Goal: Check status: Check status

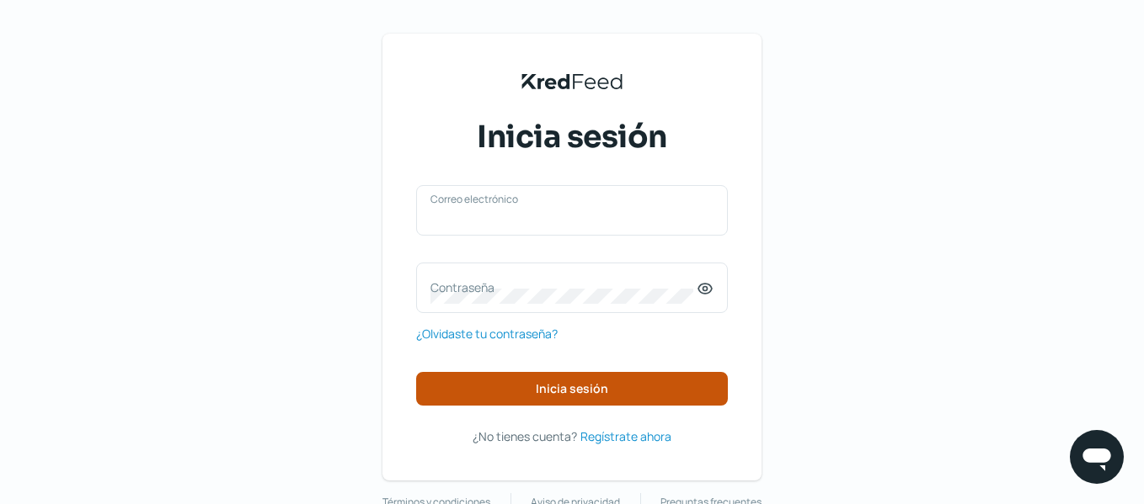
type input "[EMAIL_ADDRESS][DOMAIN_NAME]"
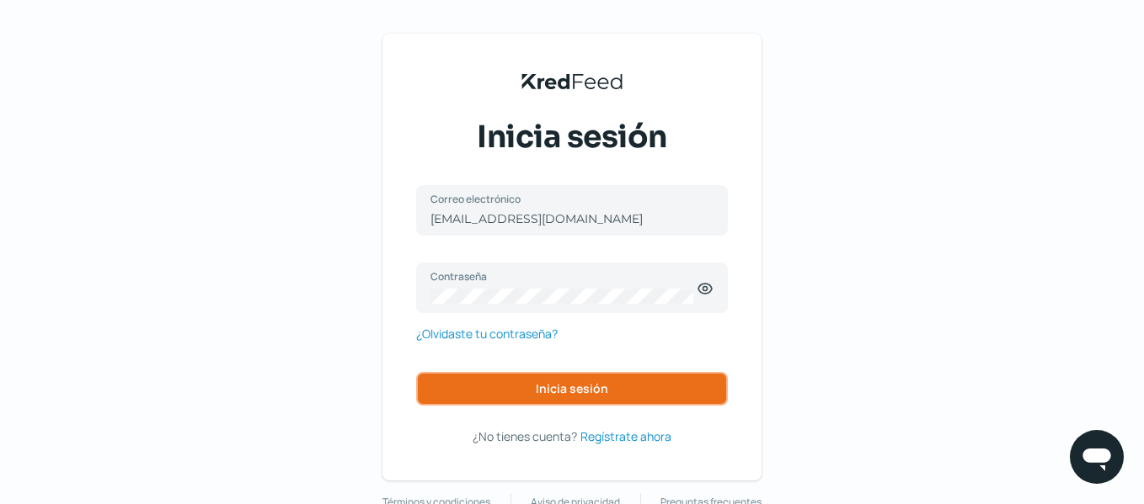
click at [632, 387] on button "Inicia sesión" at bounding box center [572, 389] width 312 height 34
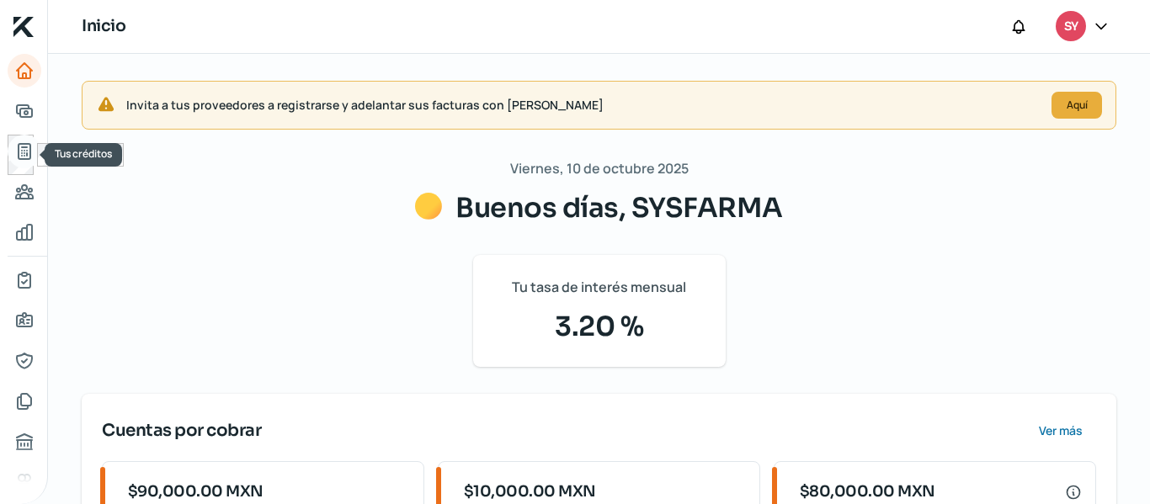
click at [12, 152] on link "Tus créditos" at bounding box center [25, 152] width 34 height 34
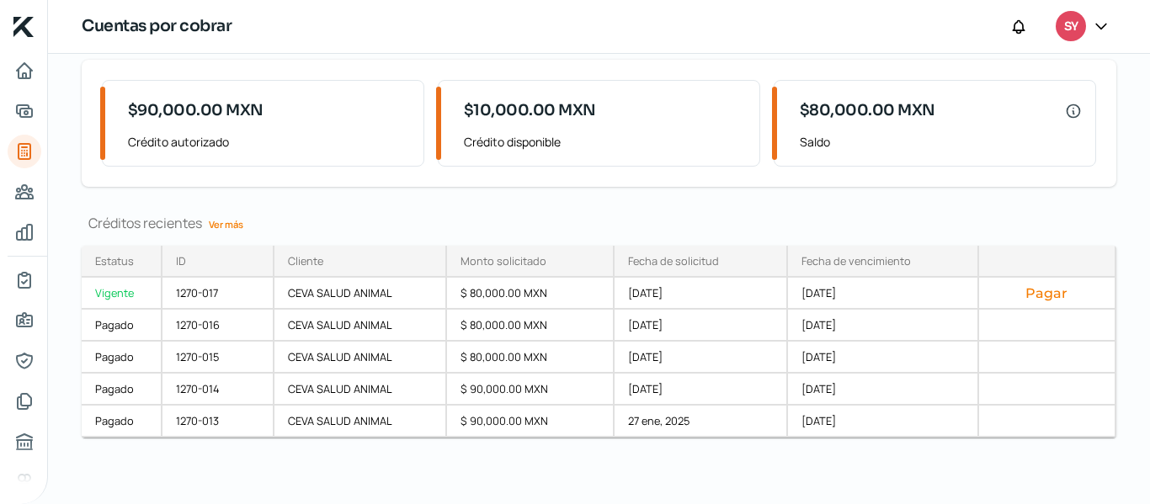
scroll to position [120, 0]
click at [231, 221] on link "Ver más" at bounding box center [226, 224] width 48 height 26
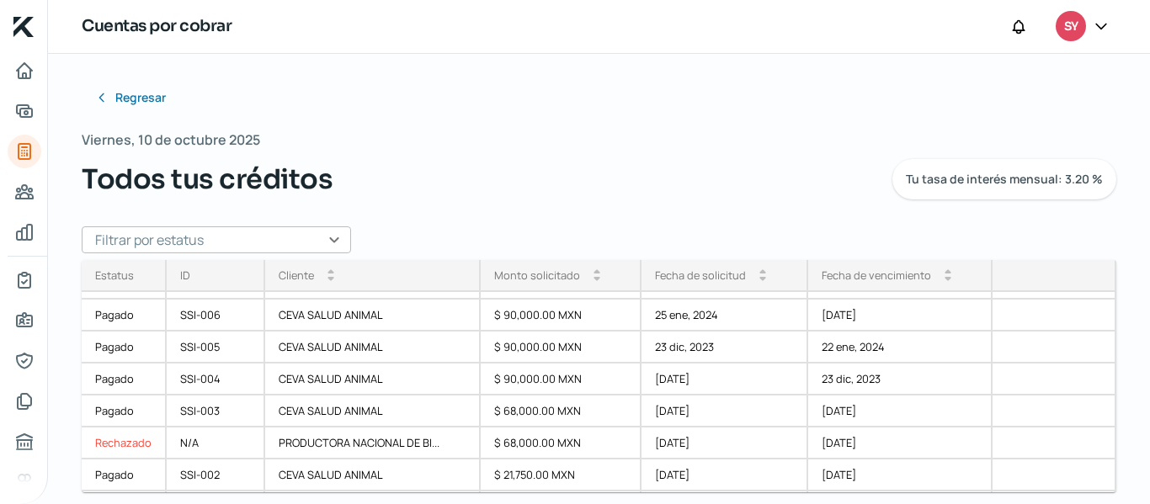
scroll to position [376, 0]
click at [792, 491] on div "[DATE]" at bounding box center [725, 477] width 166 height 32
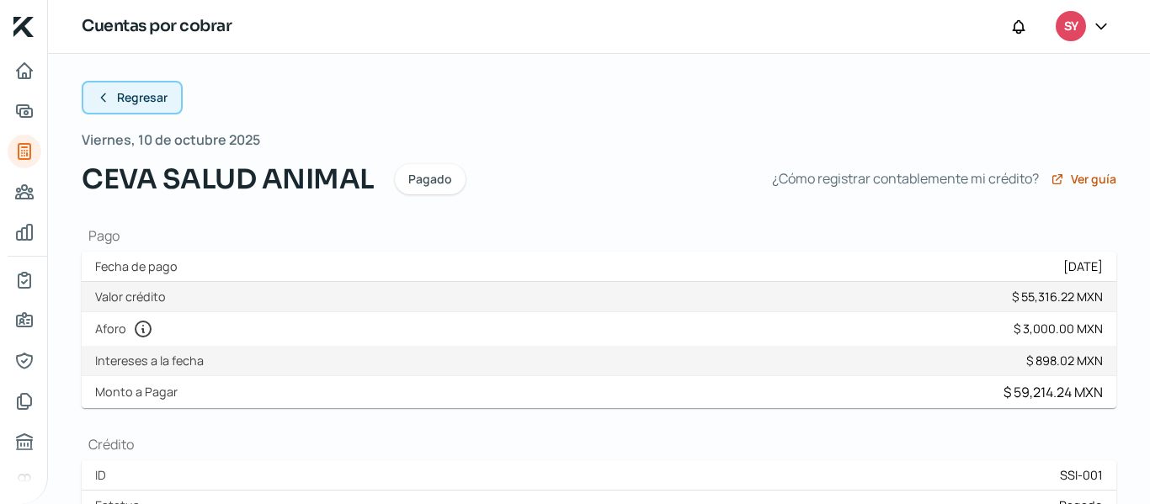
click at [117, 107] on button "Regresar" at bounding box center [132, 98] width 101 height 34
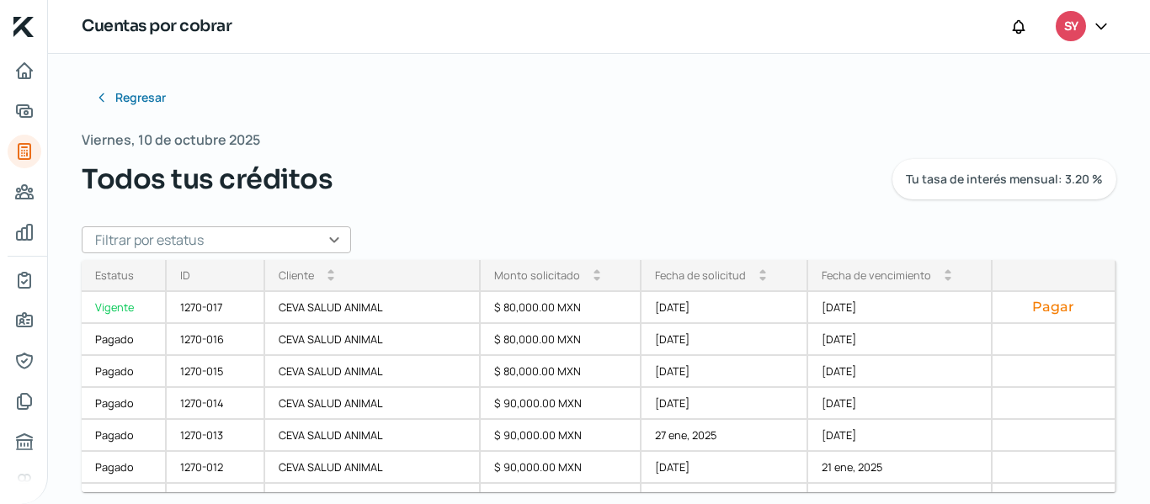
drag, startPoint x: 1102, startPoint y: 287, endPoint x: 1119, endPoint y: 520, distance: 234.0
click at [1119, 504] on html "Inicio | KredFeed Cuentas por cobrar SY Regresar [DATE] Todos tus créditos Tu t…" at bounding box center [575, 252] width 1150 height 504
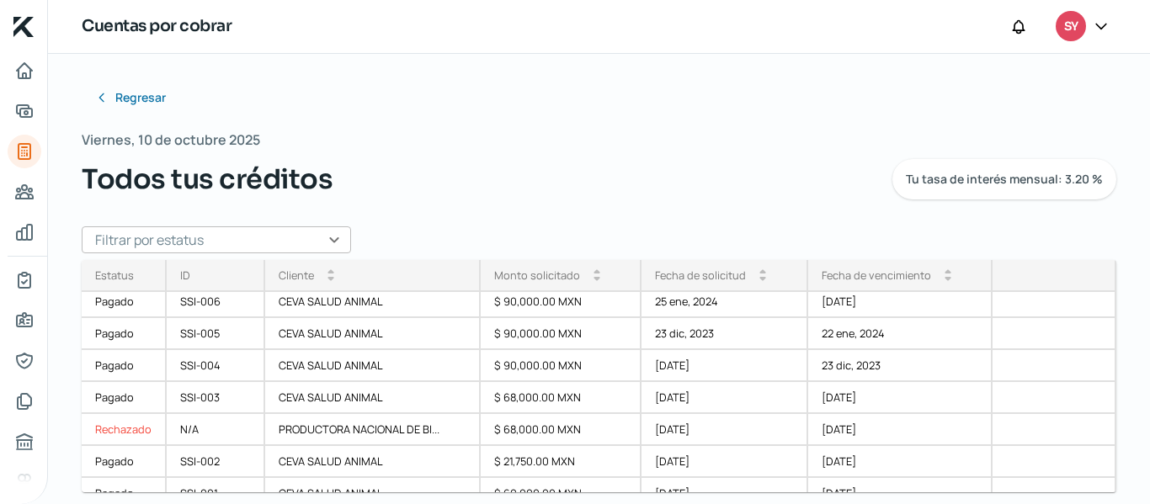
scroll to position [376, 0]
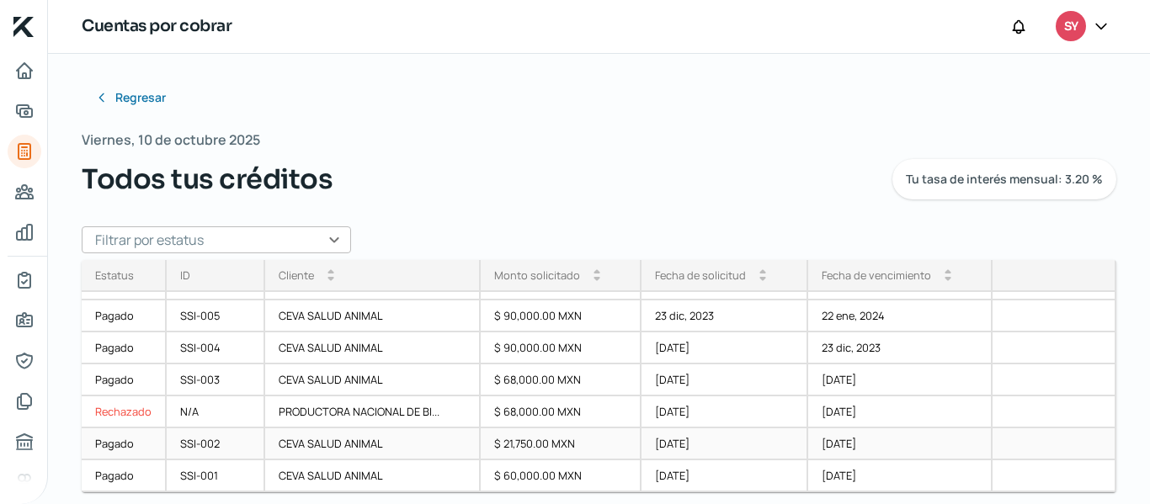
click at [745, 449] on div "[DATE]" at bounding box center [725, 445] width 166 height 32
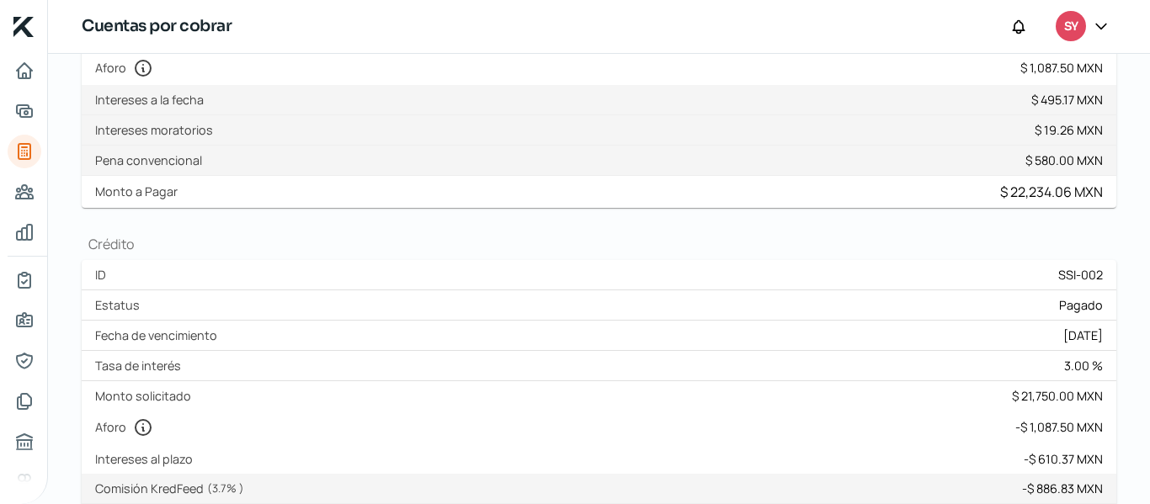
scroll to position [260, 0]
click at [976, 393] on div "Monto solicitado $ 21,750.00 MXN" at bounding box center [599, 396] width 1035 height 29
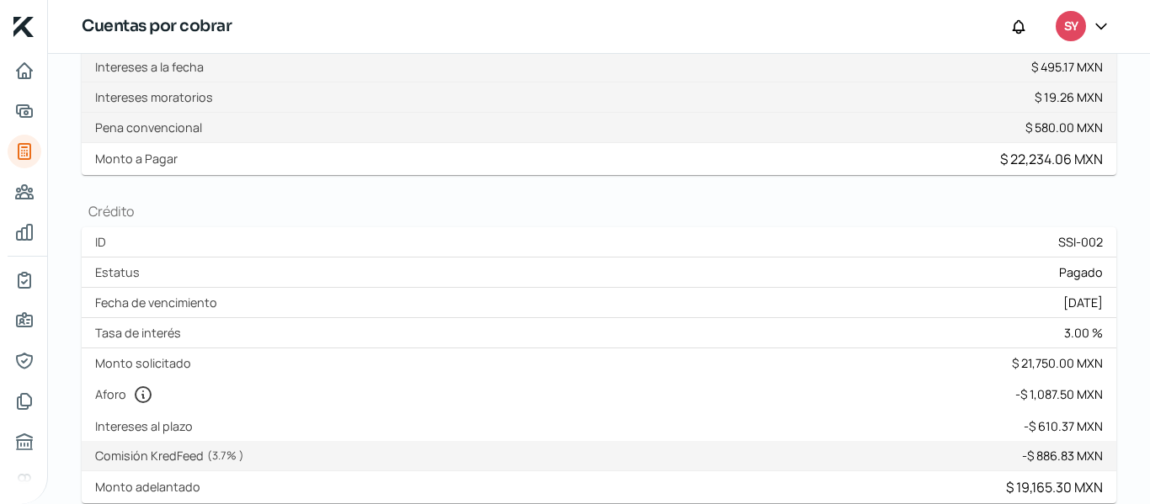
click at [847, 264] on div "Estatus Pagado" at bounding box center [599, 273] width 1035 height 30
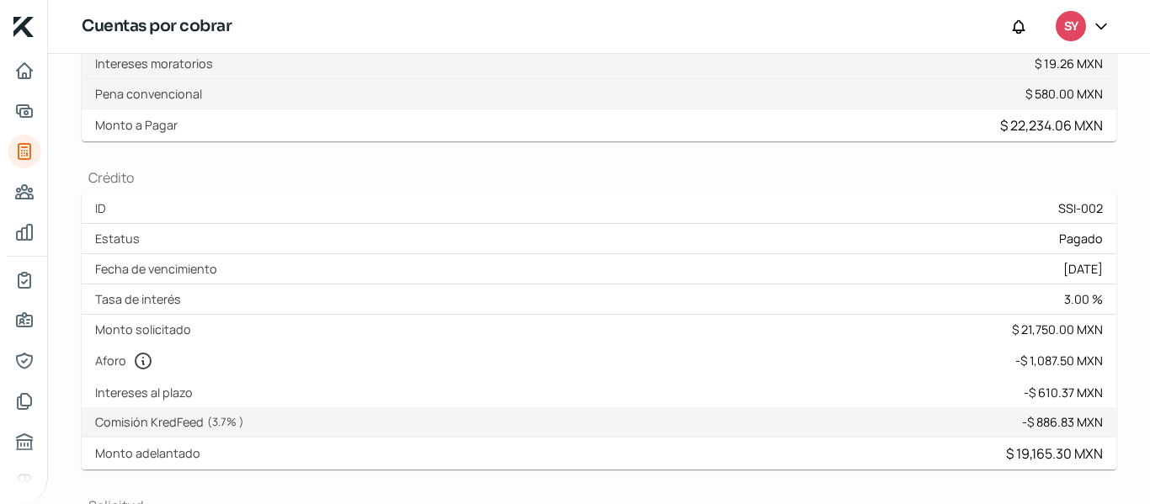
click at [728, 393] on div "Intereses al plazo - $ 610.37 MXN" at bounding box center [599, 392] width 1035 height 29
click at [146, 343] on div "Monto solicitado $ 21,750.00 MXN" at bounding box center [599, 329] width 1035 height 29
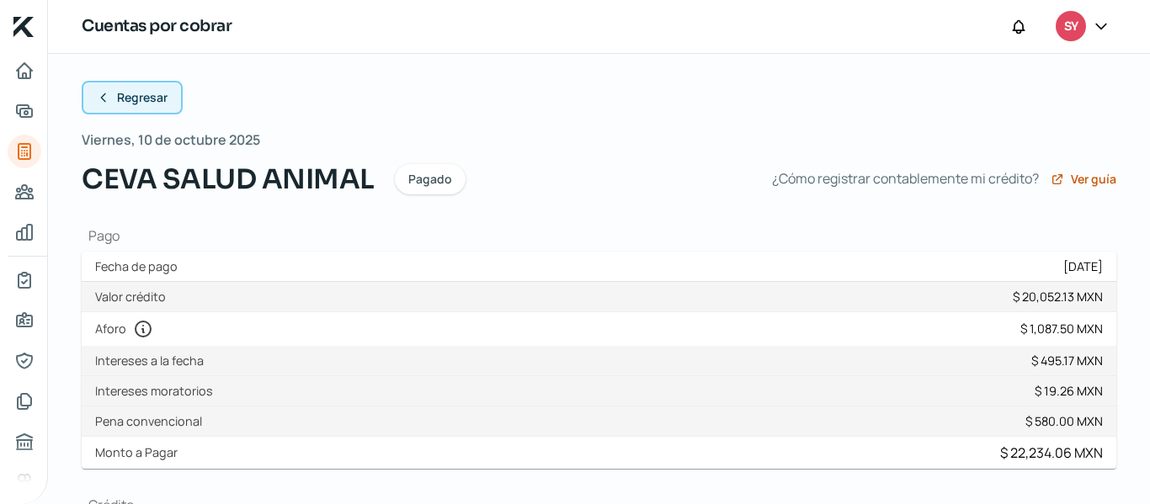
click at [148, 97] on span "Regresar" at bounding box center [142, 98] width 51 height 12
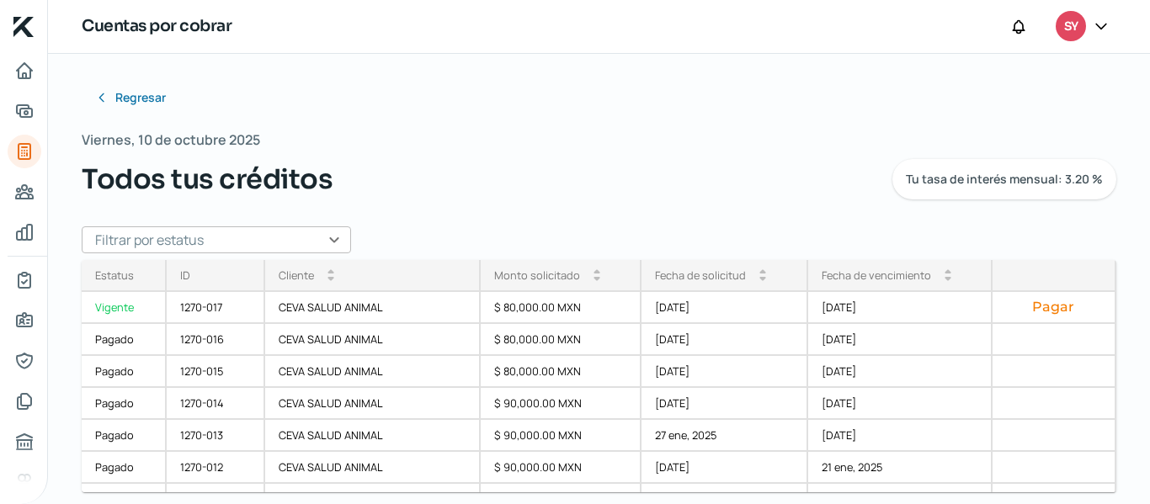
scroll to position [15, 0]
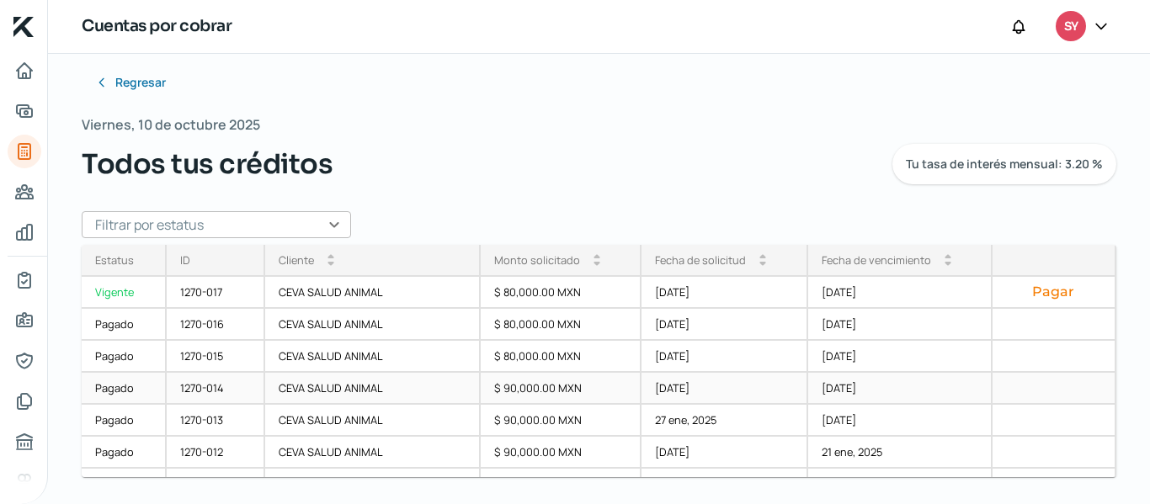
click at [825, 383] on div "[DATE]" at bounding box center [900, 389] width 184 height 32
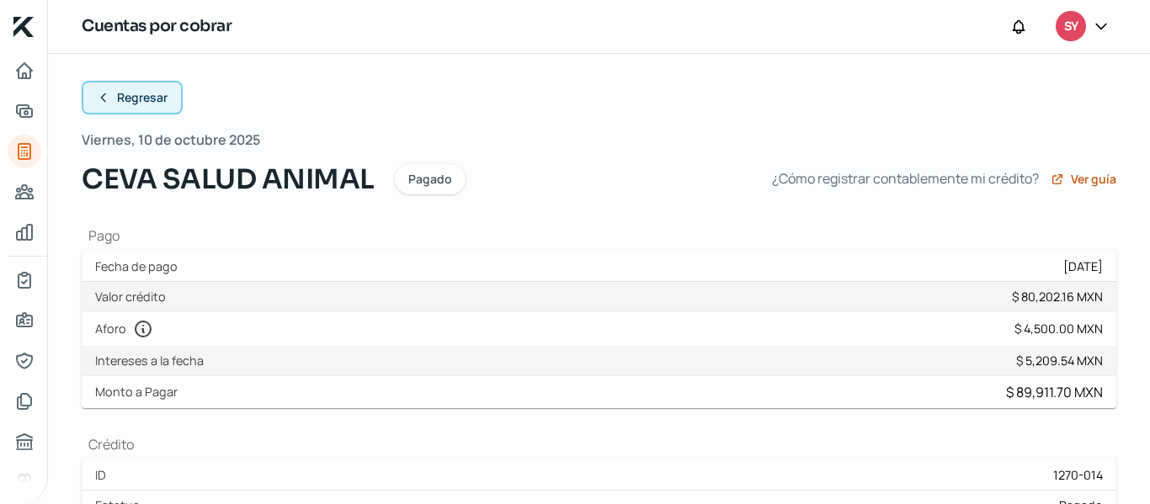
click at [106, 95] on icon at bounding box center [103, 97] width 13 height 13
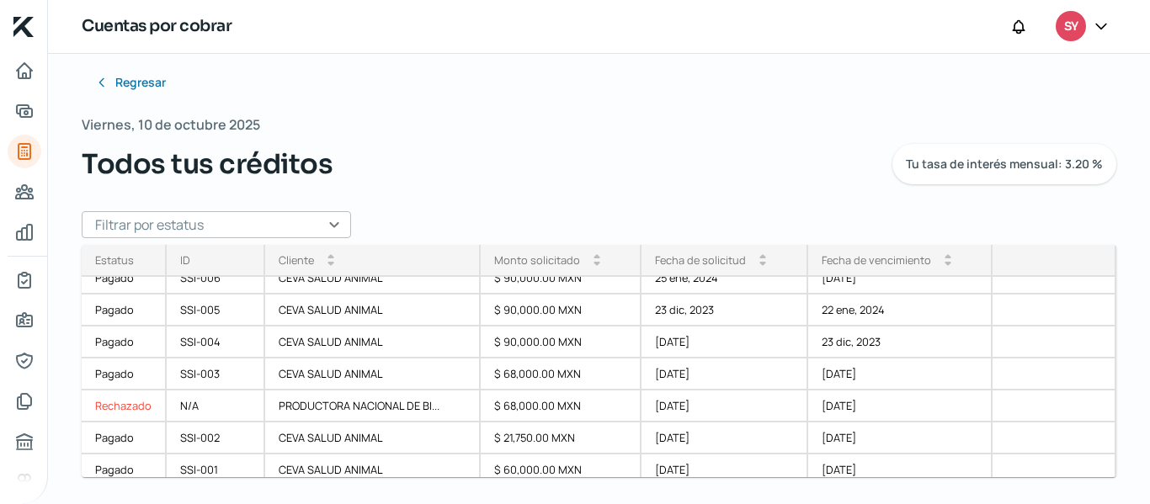
scroll to position [376, 0]
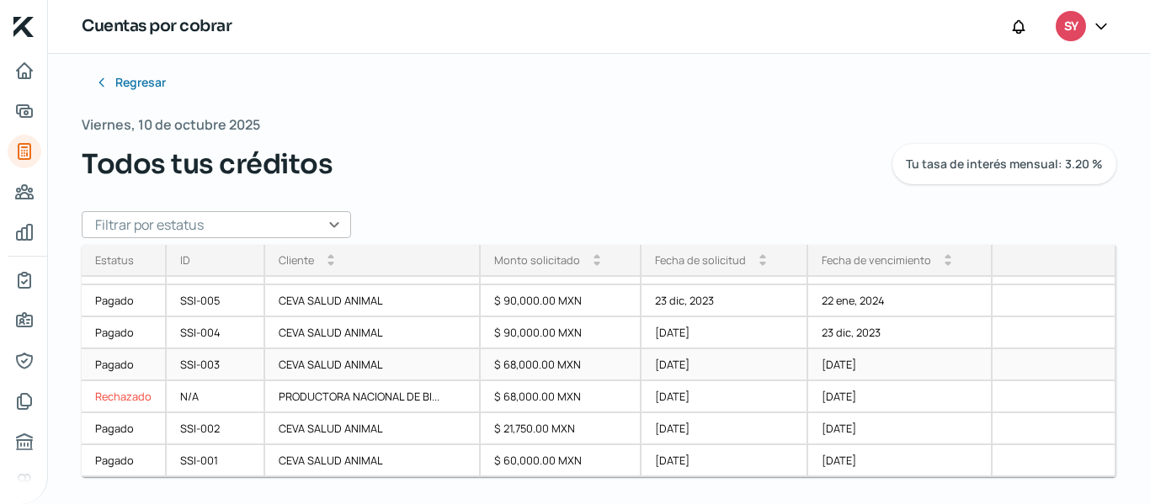
click at [822, 369] on div "[DATE]" at bounding box center [900, 366] width 184 height 32
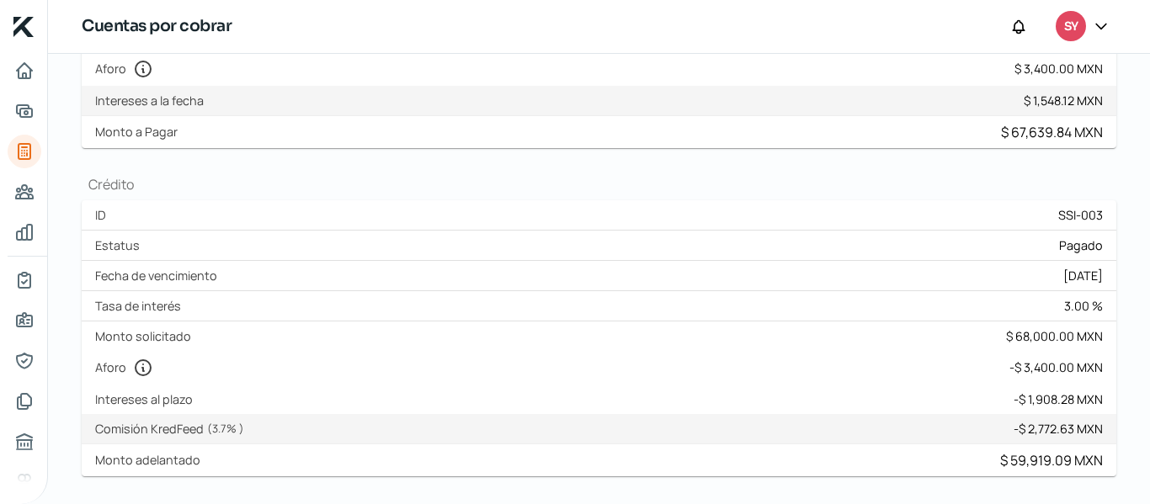
scroll to position [239, 0]
